Goal: Information Seeking & Learning: Check status

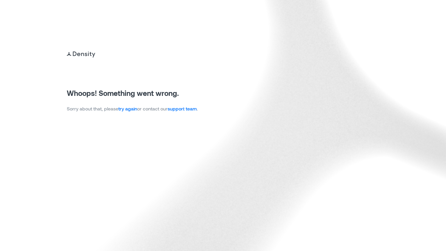
click at [129, 109] on link "try again" at bounding box center [127, 109] width 19 height 6
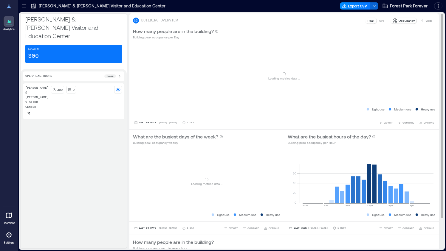
click at [425, 20] on p "Visits" at bounding box center [428, 20] width 7 height 5
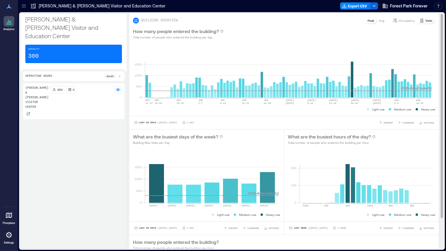
click at [425, 20] on p "Visits" at bounding box center [428, 20] width 7 height 5
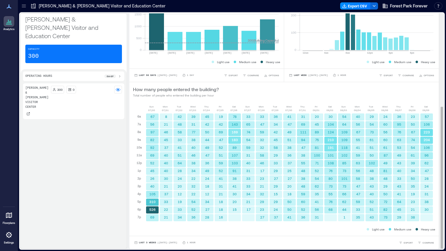
scroll to position [0, 1]
click at [150, 243] on span "Last 3 Weeks" at bounding box center [147, 243] width 17 height 0
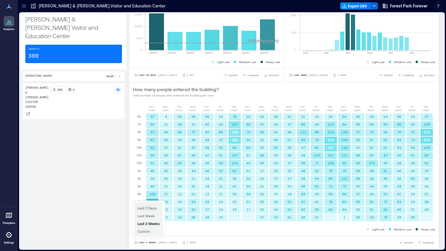
click at [149, 208] on span "Last 7 Days" at bounding box center [146, 208] width 19 height 4
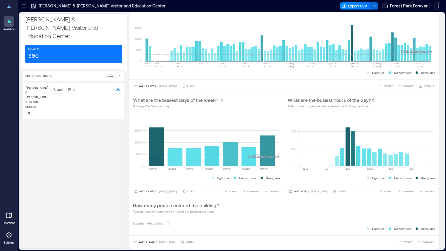
scroll to position [36, 0]
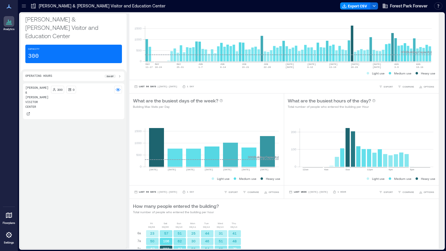
click at [35, 147] on div "Dennis & Judith Jones Visitor Center 300 0" at bounding box center [73, 164] width 101 height 163
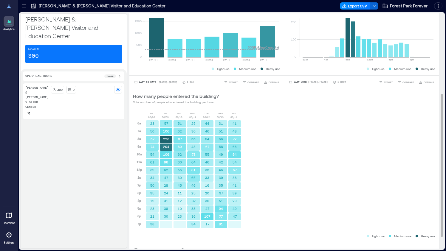
scroll to position [147, 0]
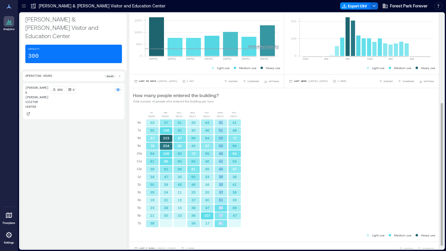
drag, startPoint x: 216, startPoint y: 121, endPoint x: 221, endPoint y: 222, distance: 101.1
click at [221, 222] on div "31 51 66 58 49 42 46 39 35 37 51 94 77 81" at bounding box center [221, 173] width 14 height 108
copy div "31 51 66 58 49 42 46 39 35 37 51 94 77 81"
click at [56, 161] on div "Dennis & Judith Jones Visitor Center 300 0" at bounding box center [73, 164] width 101 height 163
drag, startPoint x: 231, startPoint y: 122, endPoint x: 235, endPoint y: 215, distance: 93.6
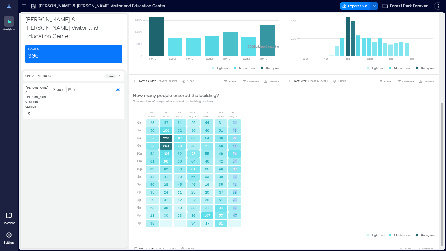
click at [235, 215] on div "41 48 72 66 94 54 67 38 41 39 29 49 47" at bounding box center [235, 173] width 14 height 108
copy div "41 48 72 66 94 54 67 38 41 39 29 49 47"
